Goal: Task Accomplishment & Management: Manage account settings

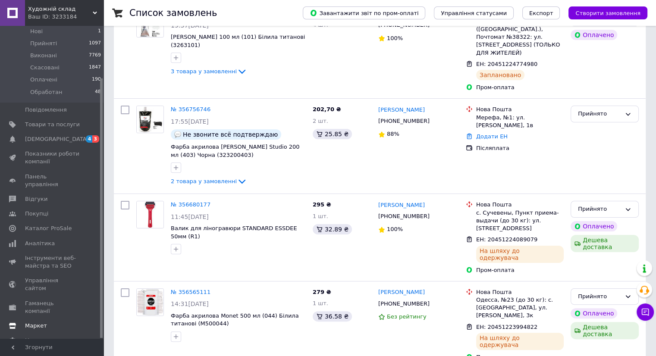
scroll to position [216, 0]
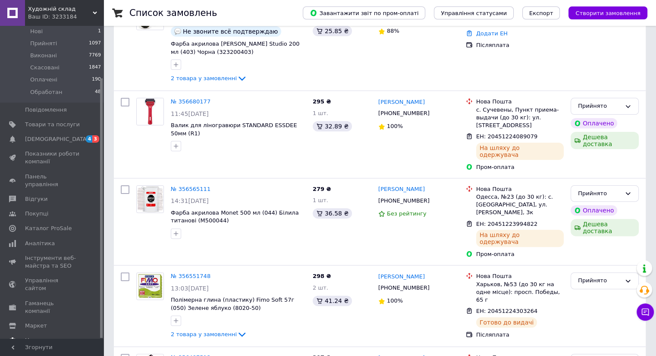
click at [54, 337] on span "Налаштування" at bounding box center [47, 341] width 44 height 8
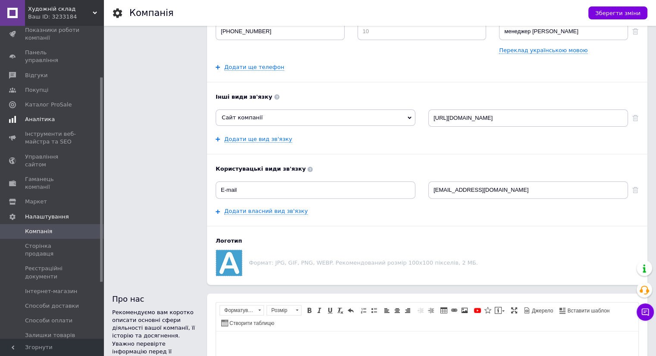
scroll to position [78, 0]
click at [56, 155] on span "Управління сайтом" at bounding box center [52, 163] width 55 height 16
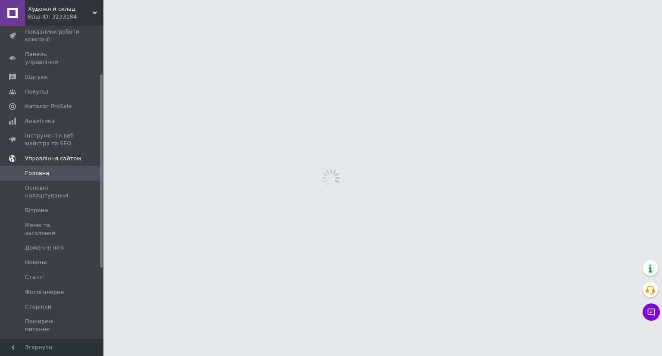
click at [35, 155] on span "Управління сайтом" at bounding box center [53, 159] width 56 height 8
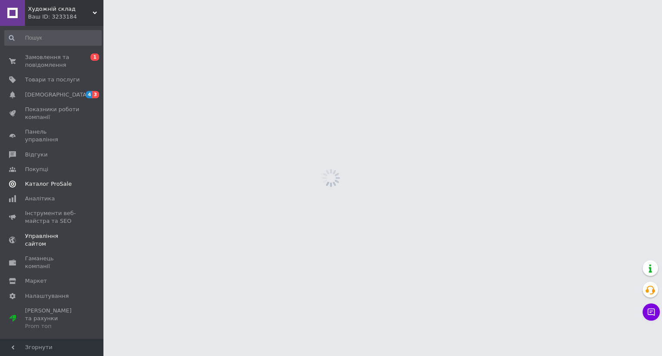
click at [50, 180] on span "Каталог ProSale" at bounding box center [48, 184] width 47 height 8
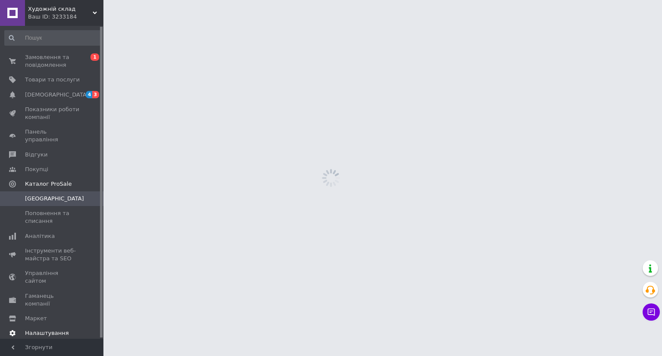
click at [38, 329] on span "Налаштування" at bounding box center [47, 333] width 44 height 8
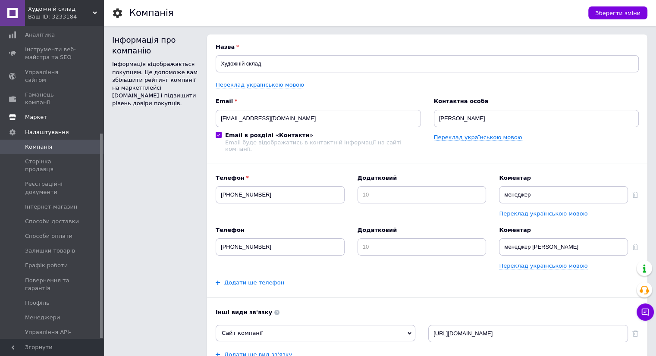
click at [44, 113] on span "Маркет" at bounding box center [52, 117] width 55 height 8
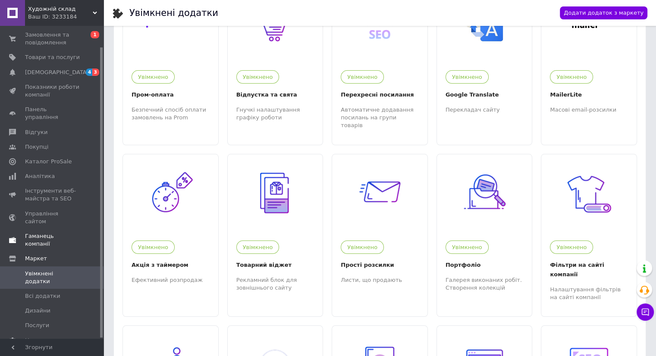
scroll to position [86, 0]
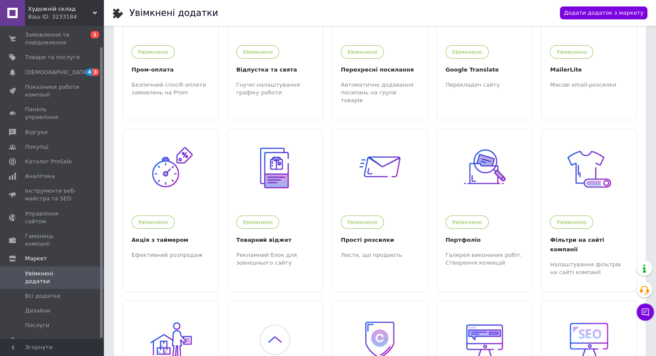
click at [45, 348] on link "[PERSON_NAME] та рахунки Prom топ" at bounding box center [53, 363] width 106 height 31
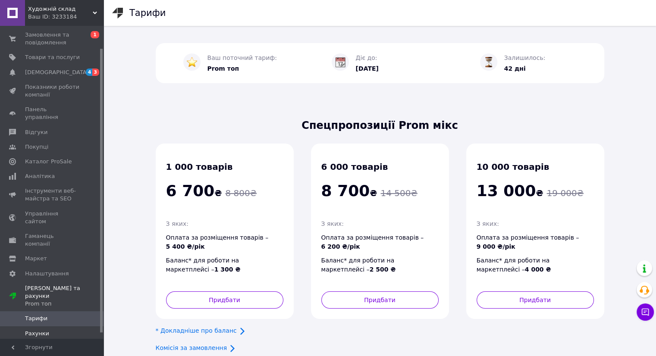
scroll to position [30, 0]
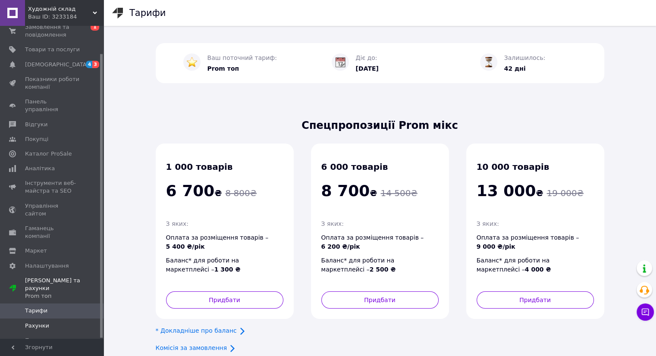
click at [53, 322] on span "Рахунки" at bounding box center [52, 326] width 55 height 8
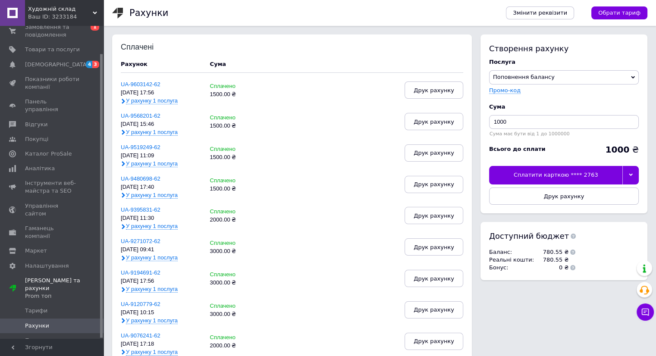
click at [76, 353] on span "Згорнути" at bounding box center [51, 347] width 103 height 17
